Goal: Transaction & Acquisition: Book appointment/travel/reservation

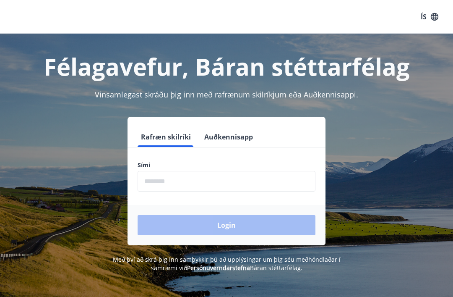
click at [182, 179] on input "phone" at bounding box center [227, 181] width 178 height 21
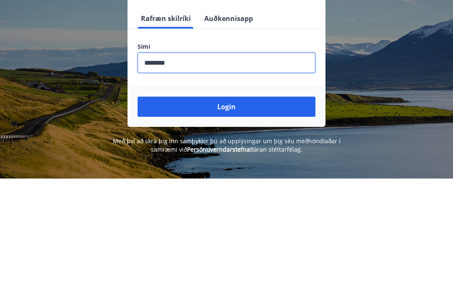
type input "********"
click at [256, 215] on button "Login" at bounding box center [227, 225] width 178 height 20
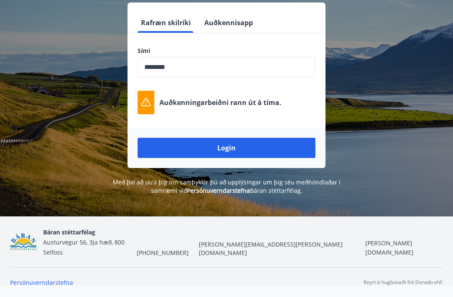
click at [235, 141] on button "Login" at bounding box center [227, 148] width 178 height 20
click at [241, 143] on button "Login" at bounding box center [227, 148] width 178 height 20
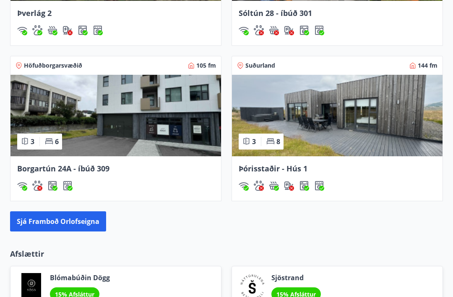
scroll to position [817, 0]
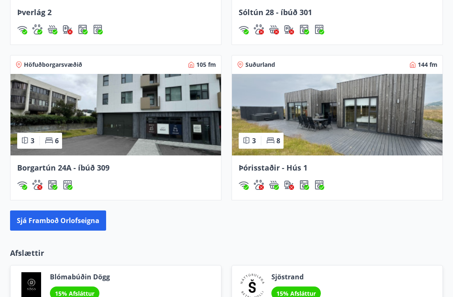
click at [275, 170] on span "Þórisstaðir - Hús 1" at bounding box center [273, 168] width 69 height 10
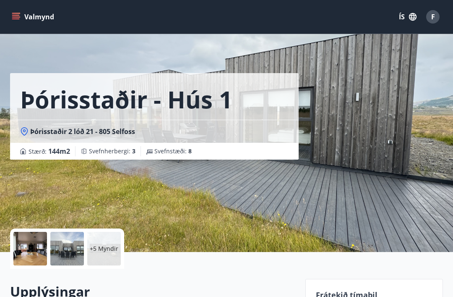
click at [104, 244] on div "+5 Myndir" at bounding box center [104, 249] width 34 height 34
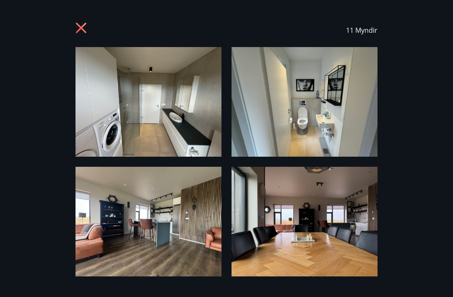
click at [180, 119] on img at bounding box center [149, 102] width 146 height 110
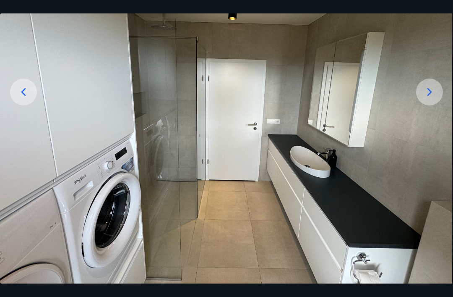
scroll to position [104, 0]
click at [430, 105] on div at bounding box center [429, 91] width 27 height 27
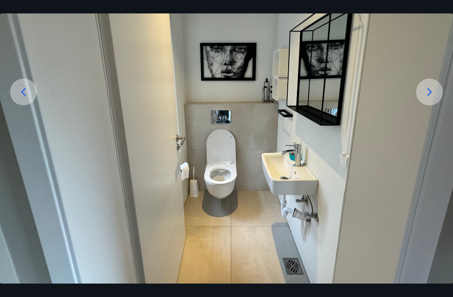
click at [428, 99] on icon at bounding box center [429, 91] width 13 height 13
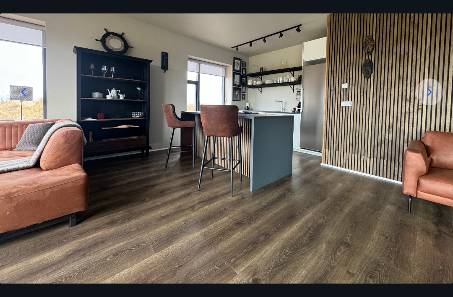
click at [23, 99] on icon at bounding box center [23, 91] width 13 height 13
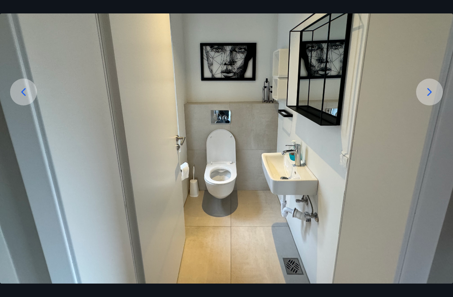
click at [431, 105] on div at bounding box center [429, 91] width 27 height 27
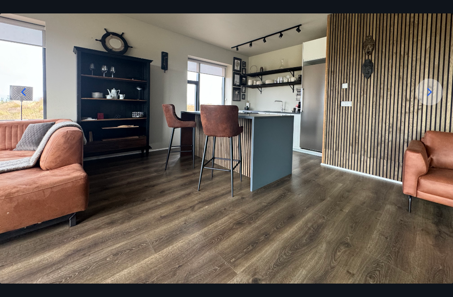
click at [438, 102] on div at bounding box center [429, 91] width 27 height 27
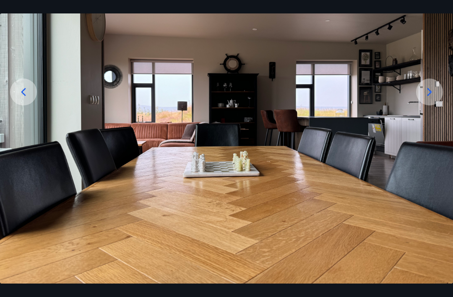
click at [431, 99] on icon at bounding box center [429, 91] width 13 height 13
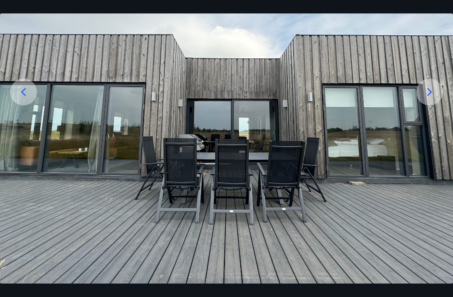
click at [429, 96] on icon at bounding box center [430, 92] width 5 height 8
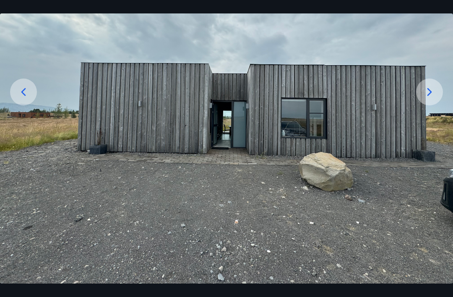
click at [424, 99] on icon at bounding box center [429, 91] width 13 height 13
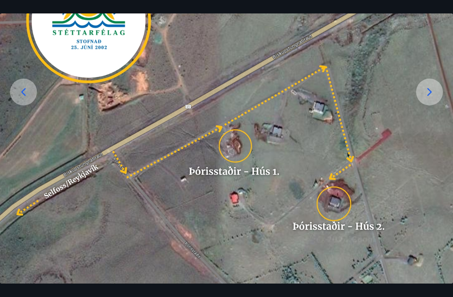
click at [428, 99] on icon at bounding box center [429, 91] width 13 height 13
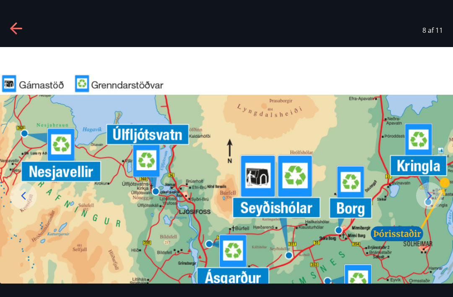
scroll to position [0, 0]
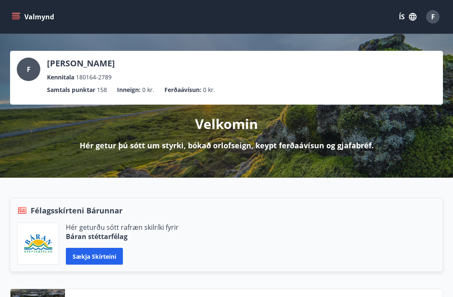
click at [434, 18] on span "F" at bounding box center [433, 16] width 4 height 9
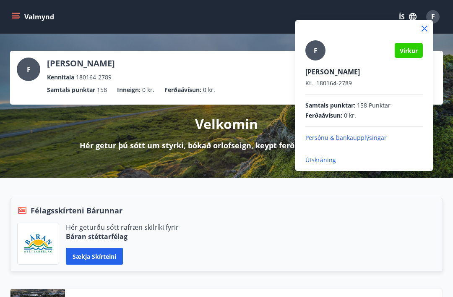
click at [325, 158] on p "Útskráning" at bounding box center [365, 160] width 118 height 8
